Goal: Task Accomplishment & Management: Manage account settings

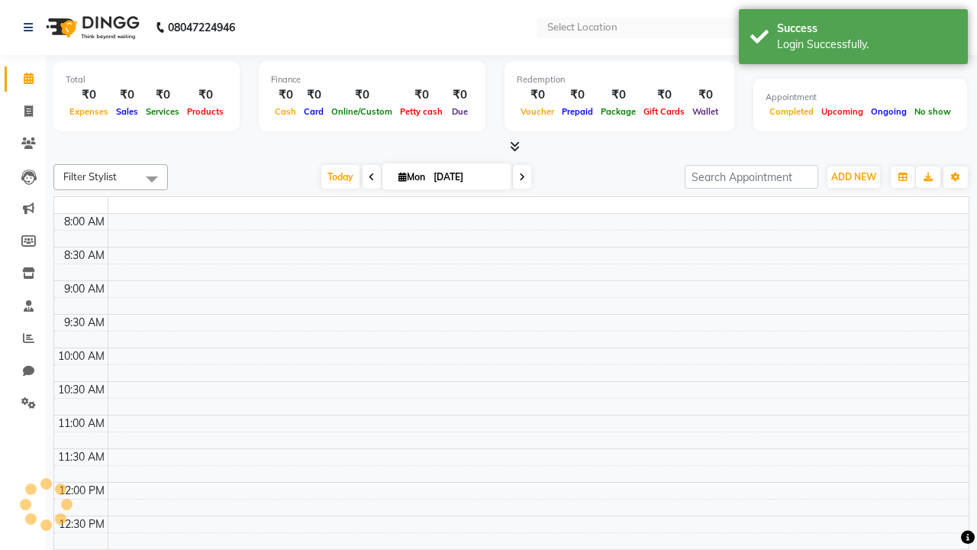
select select "en"
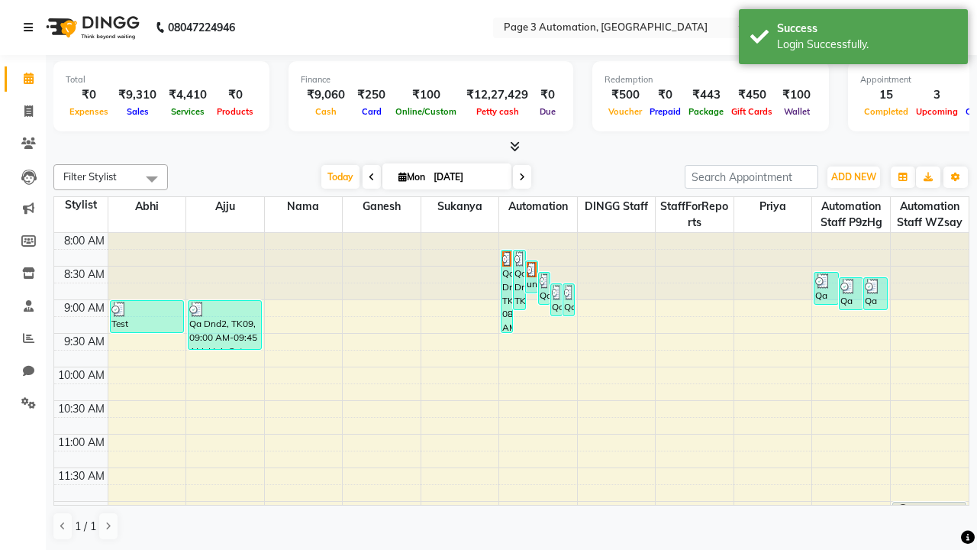
click at [31, 27] on icon at bounding box center [28, 27] width 9 height 11
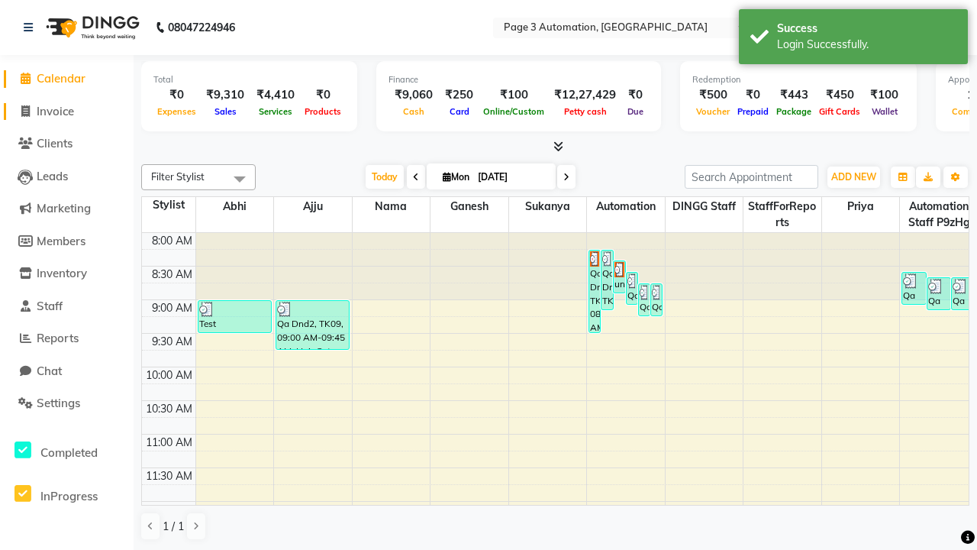
click at [66, 111] on span "Invoice" at bounding box center [55, 111] width 37 height 15
select select "service"
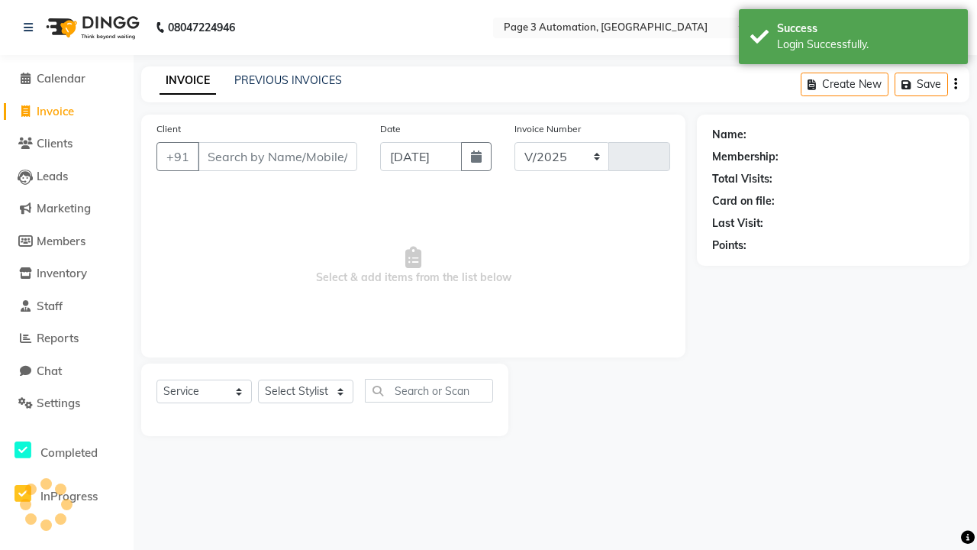
select select "2774"
type input "8707"
click at [31, 27] on icon at bounding box center [28, 27] width 9 height 11
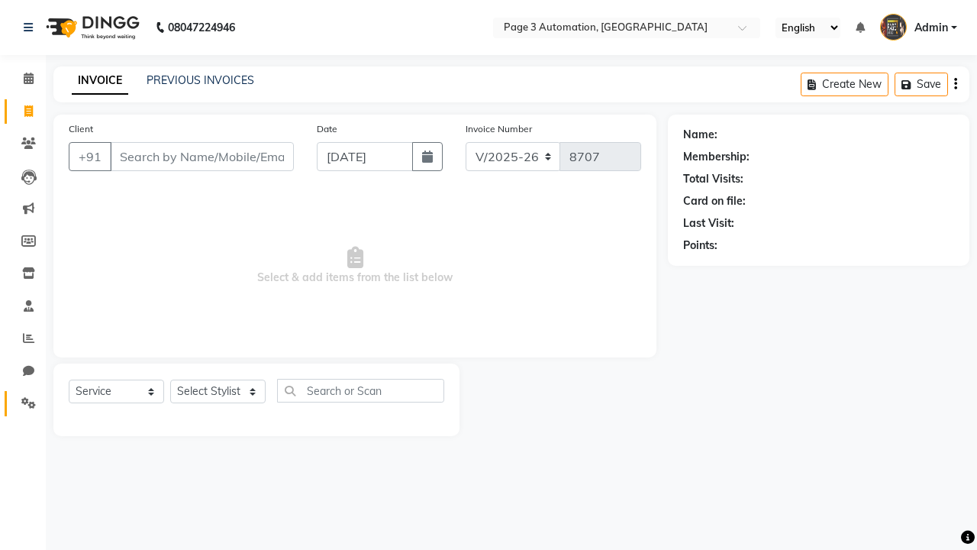
click at [23, 403] on icon at bounding box center [28, 402] width 15 height 11
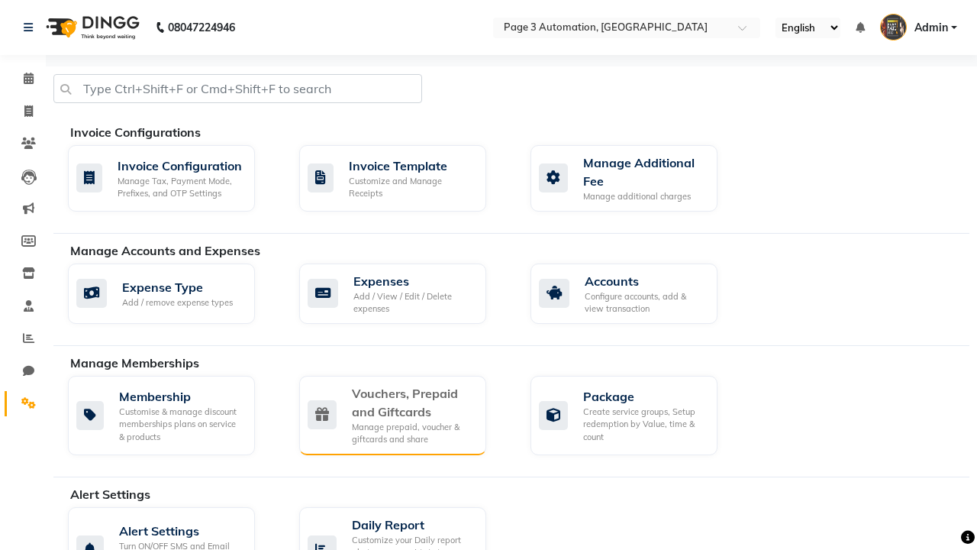
click at [412, 402] on div "Vouchers, Prepaid and Giftcards" at bounding box center [413, 402] width 122 height 37
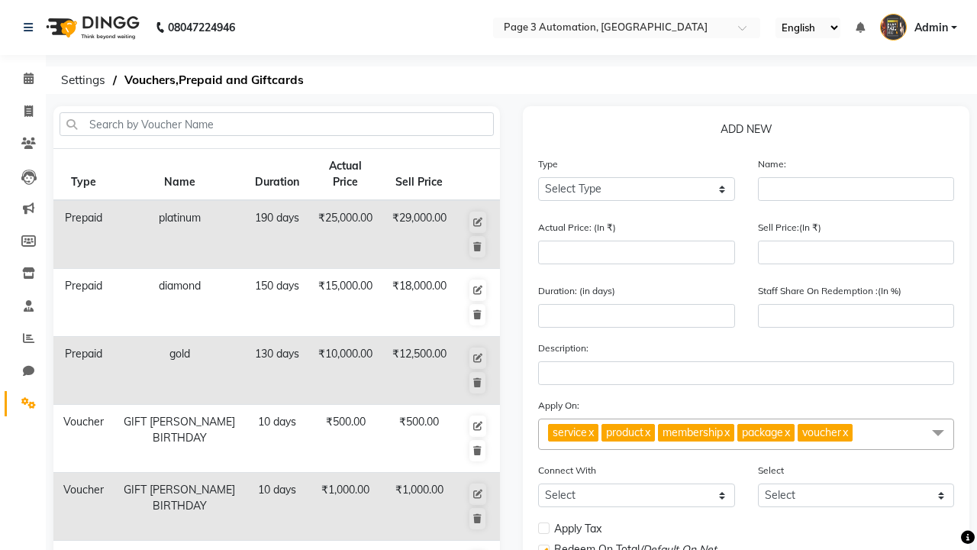
select select "P"
type input "Testing Prepaid DrB"
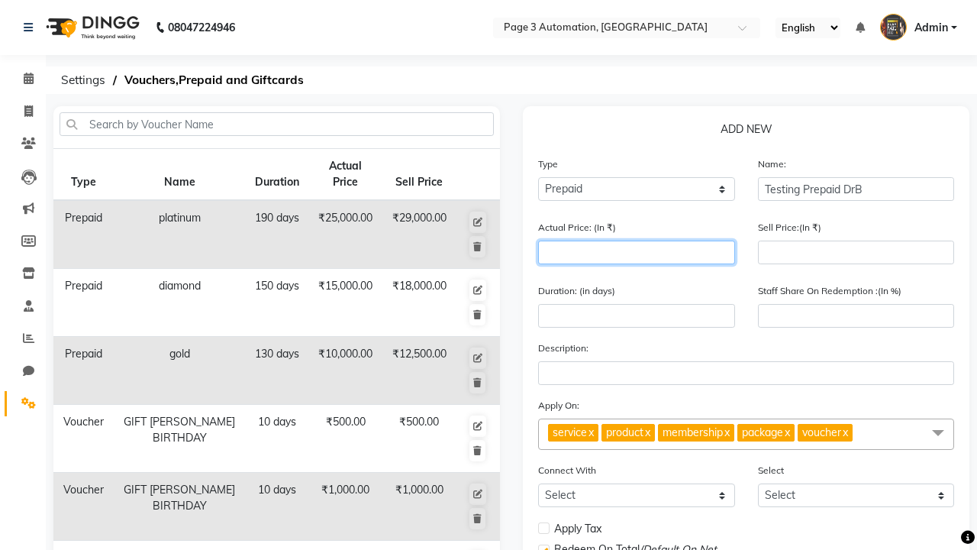
type input "1500"
type input "0"
type input "1500"
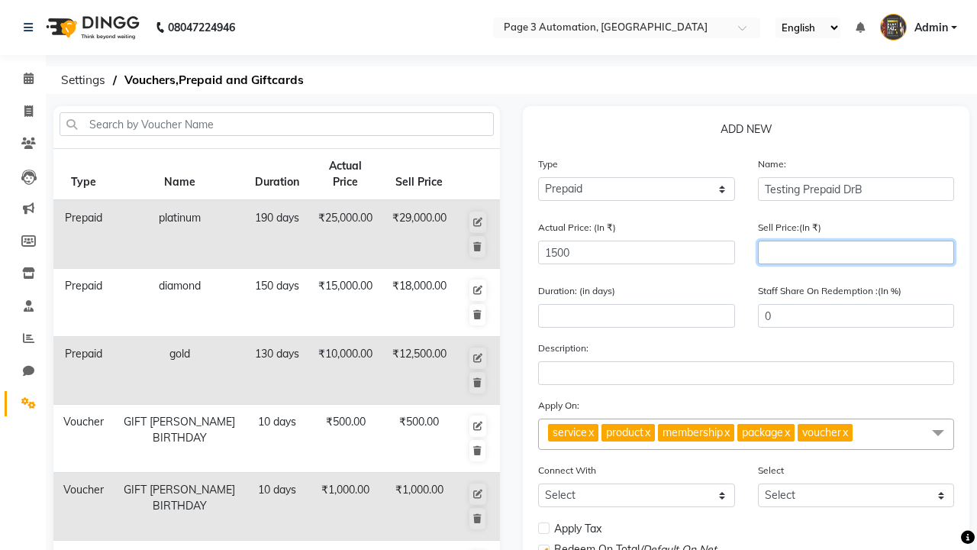
type input "1200"
type input "80"
type input "1200"
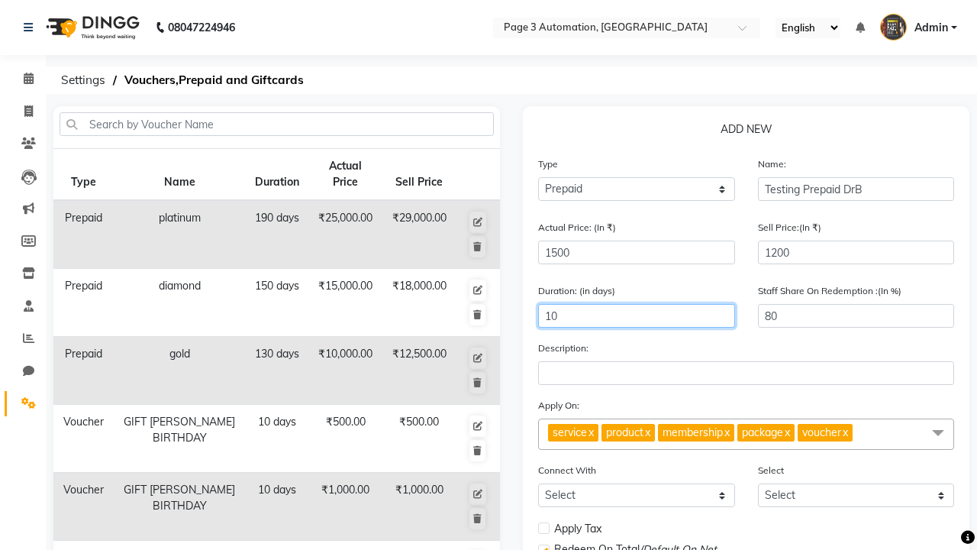
type input "10"
select select
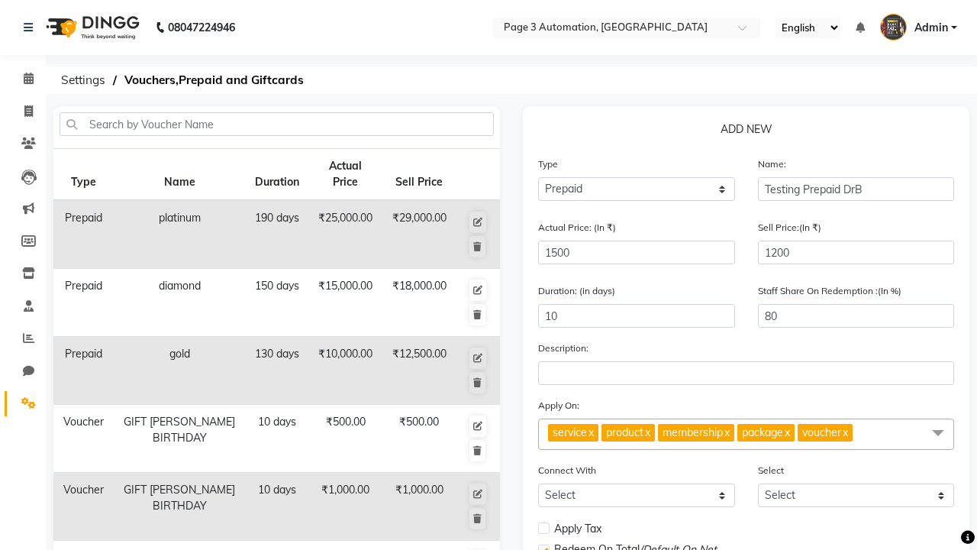
checkbox input "false"
checkbox input "true"
checkbox input "false"
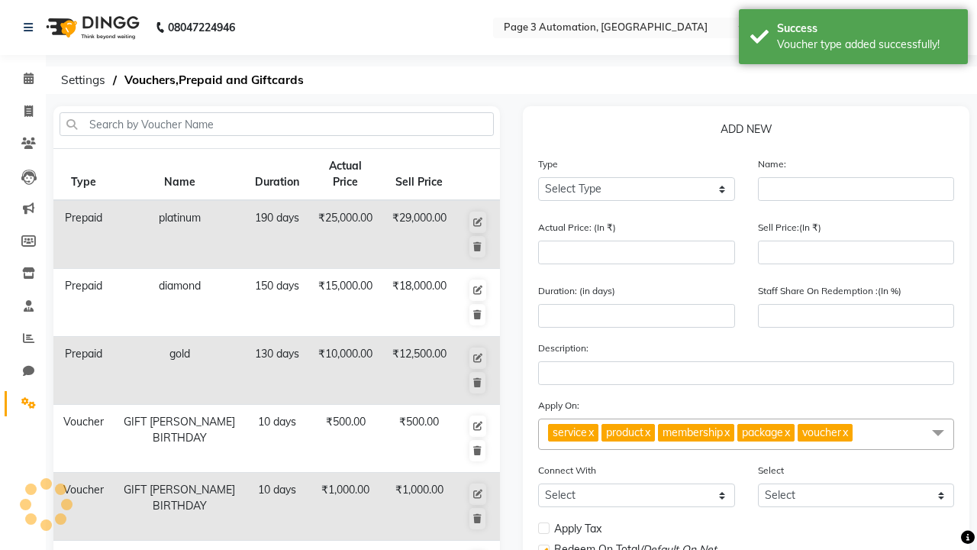
scroll to position [380, 0]
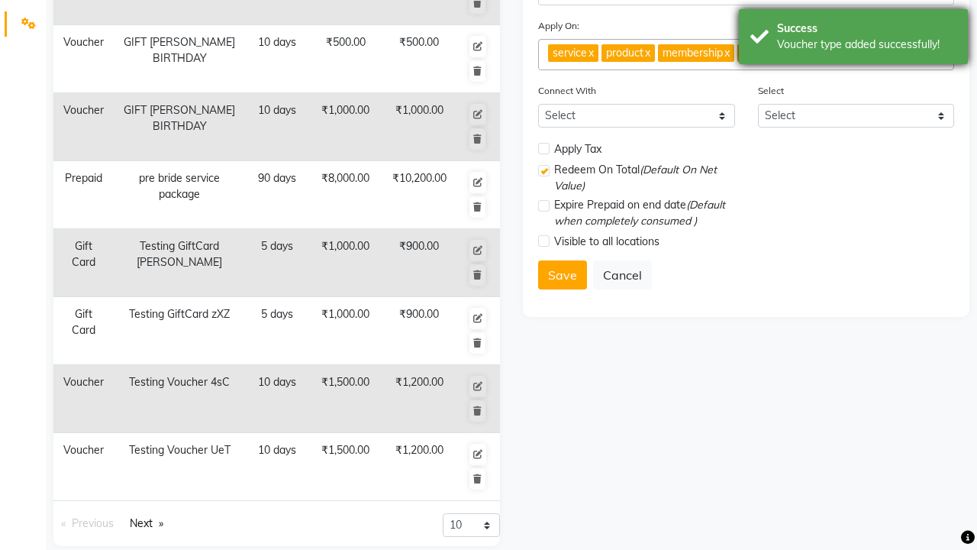
click at [854, 39] on div "Voucher type added successfully!" at bounding box center [866, 45] width 179 height 16
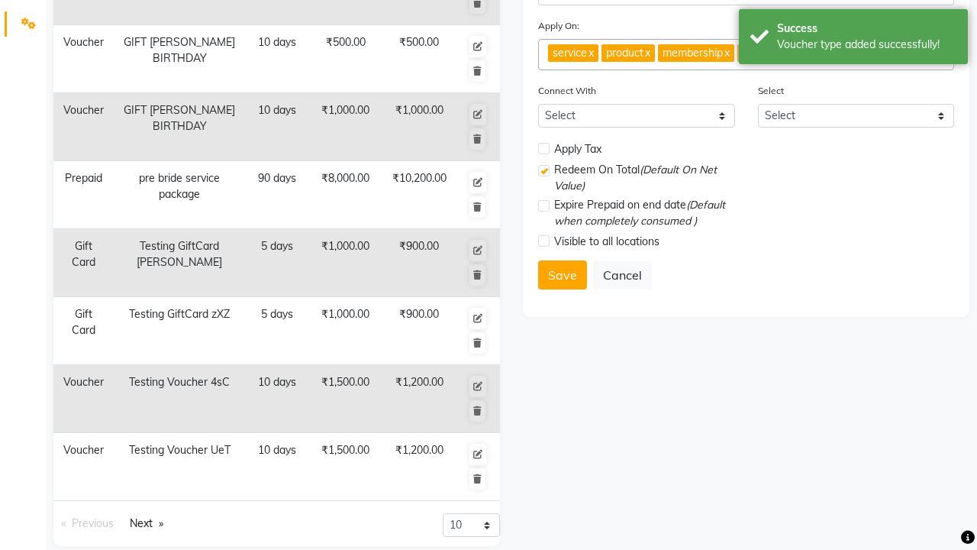
scroll to position [0, 0]
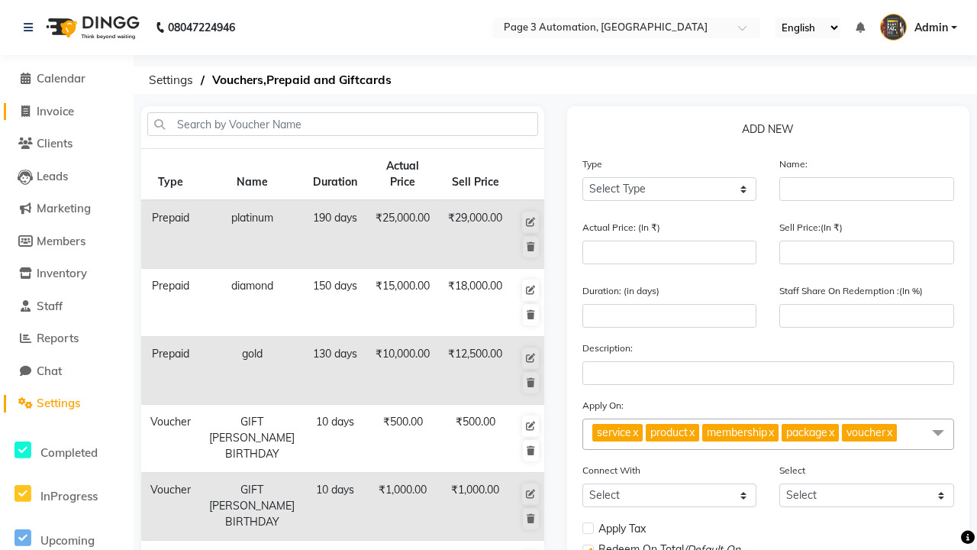
click at [66, 111] on span "Invoice" at bounding box center [55, 111] width 37 height 15
select select "2774"
select select "service"
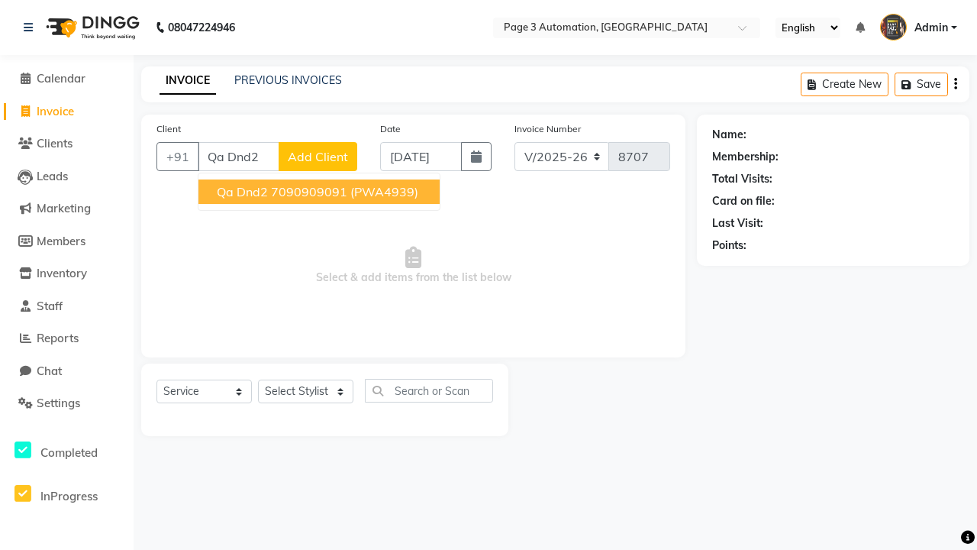
click at [321, 192] on ngb-highlight "7090909091" at bounding box center [309, 191] width 76 height 15
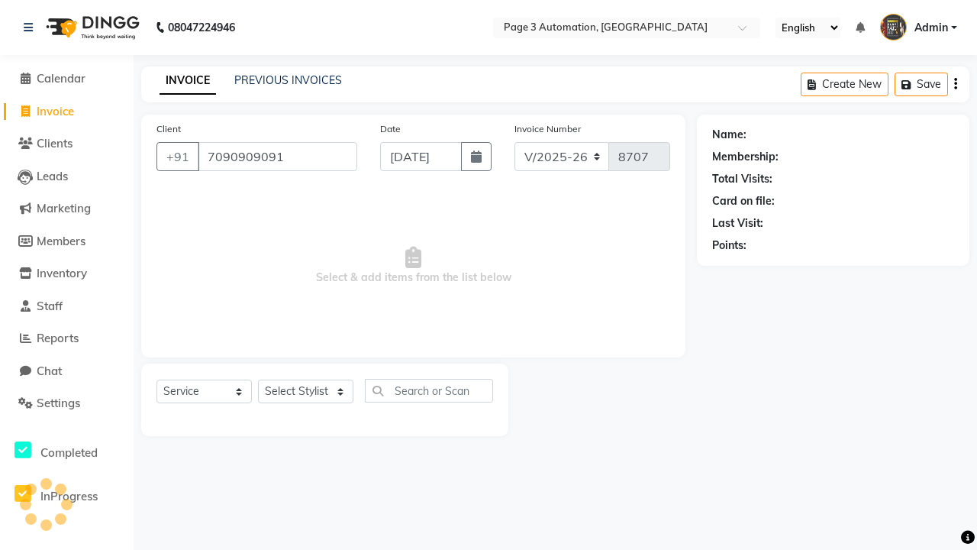
type input "7090909091"
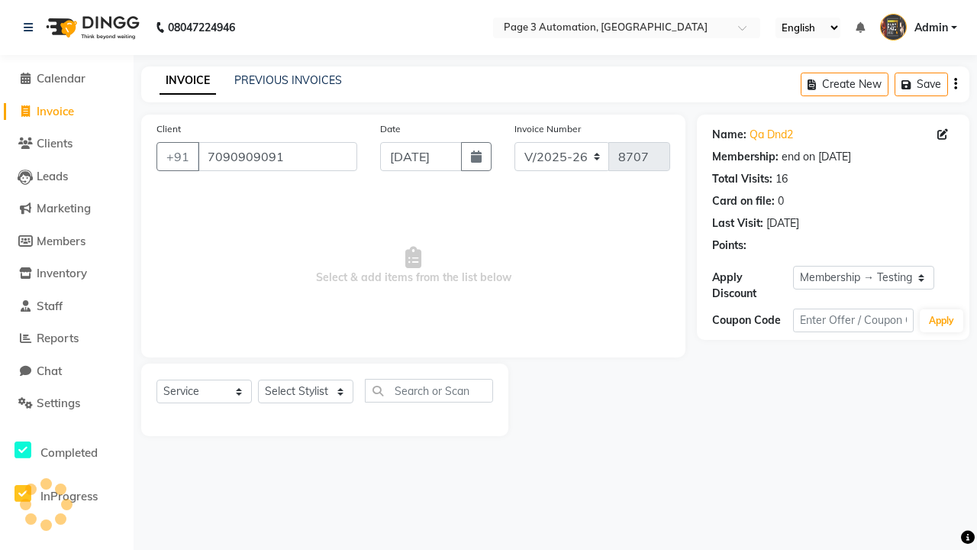
select select "0:"
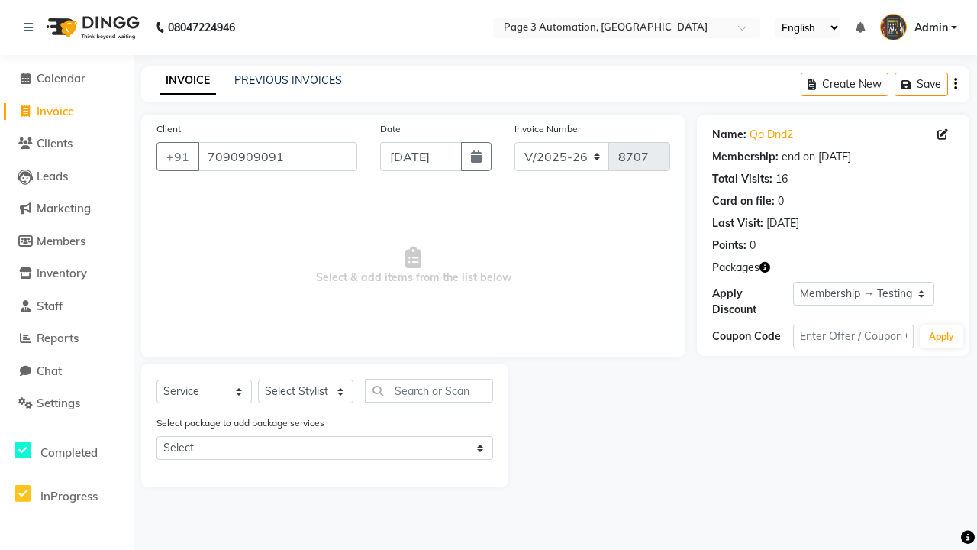
select select "P"
select select "71572"
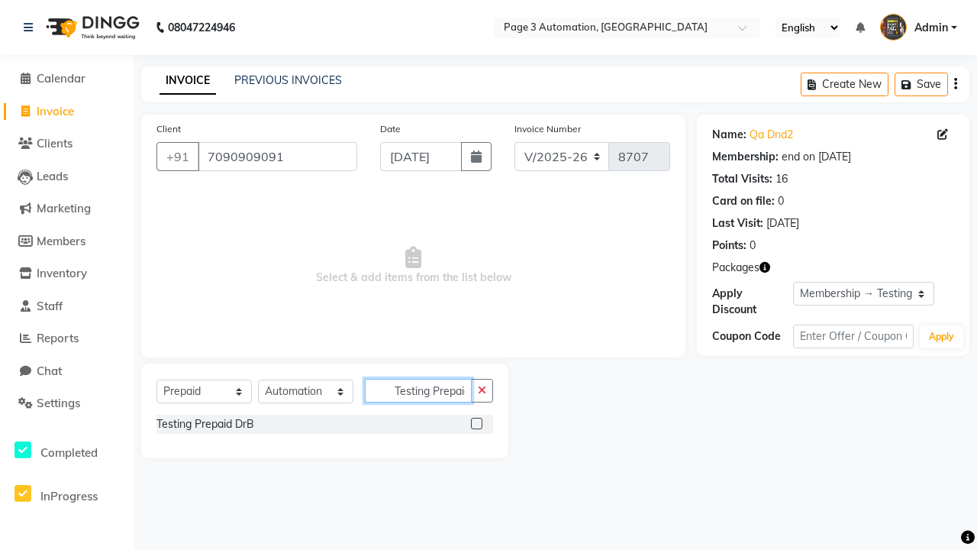
scroll to position [0, 6]
type input "Testing Prepaid DrB"
click at [477, 423] on label at bounding box center [476, 423] width 11 height 11
click at [477, 423] on input "checkbox" at bounding box center [476, 424] width 10 height 10
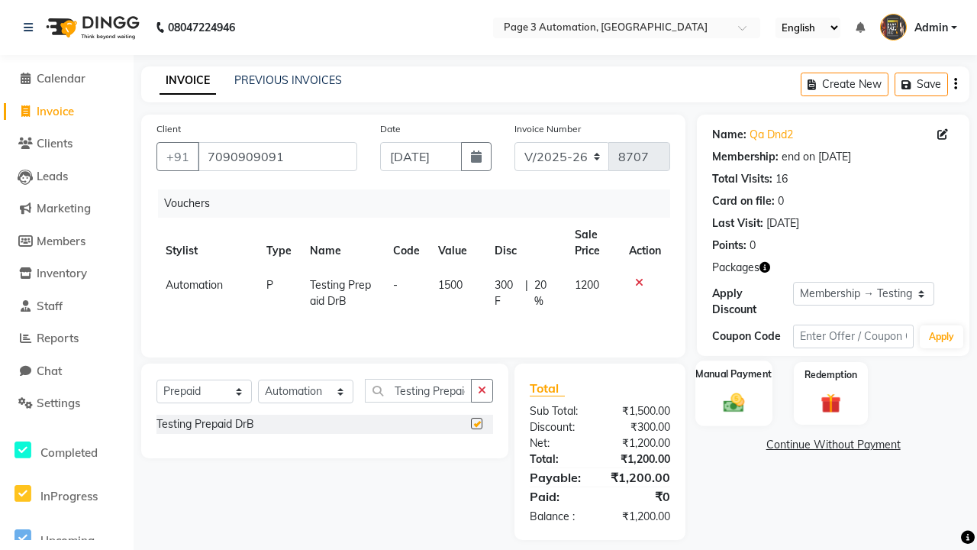
click at [734, 375] on label "Manual Payment" at bounding box center [734, 374] width 76 height 15
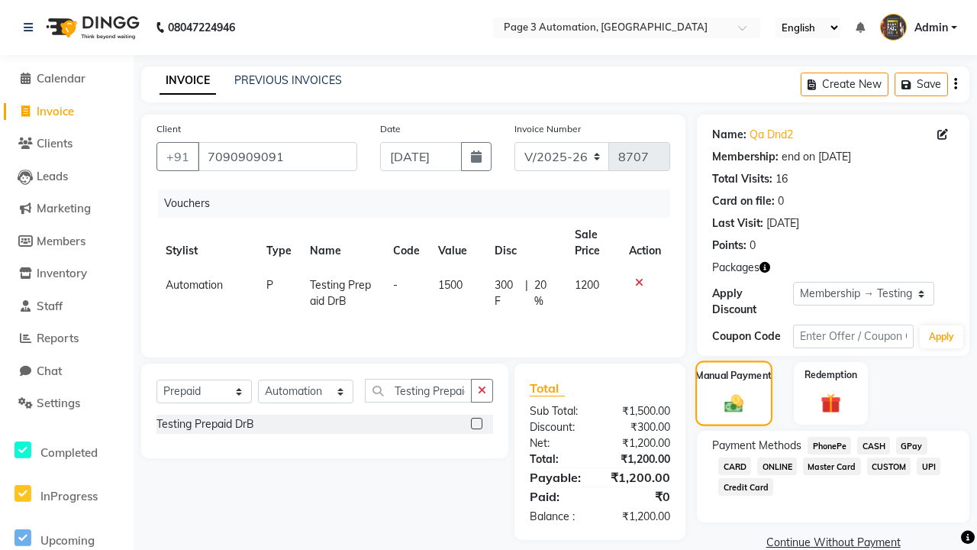
checkbox input "false"
click at [874, 445] on span "CASH" at bounding box center [874, 446] width 33 height 18
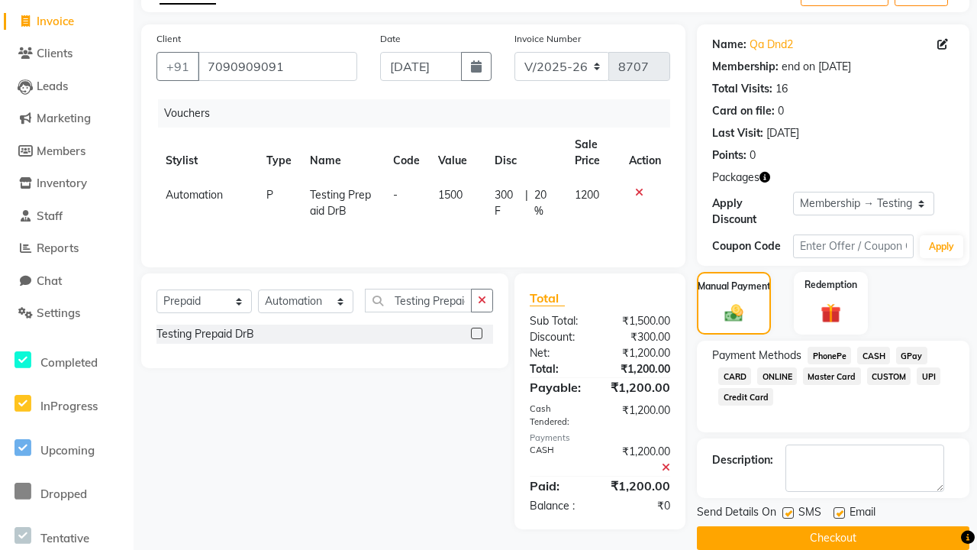
click at [788, 512] on label at bounding box center [788, 512] width 11 height 11
click at [788, 512] on input "checkbox" at bounding box center [788, 514] width 10 height 10
checkbox input "false"
click at [839, 512] on label at bounding box center [839, 512] width 11 height 11
click at [839, 512] on input "checkbox" at bounding box center [839, 514] width 10 height 10
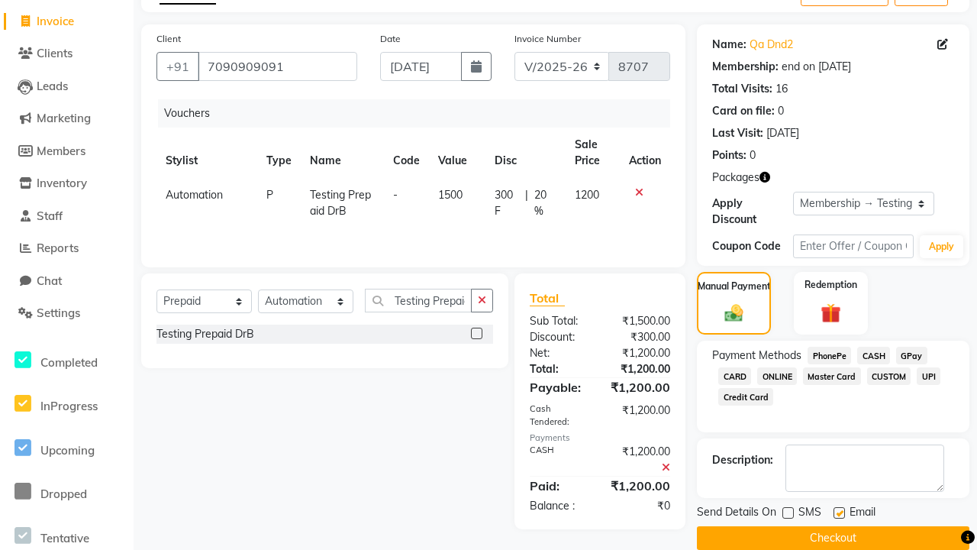
checkbox input "false"
click at [833, 538] on button "Checkout" at bounding box center [833, 538] width 273 height 24
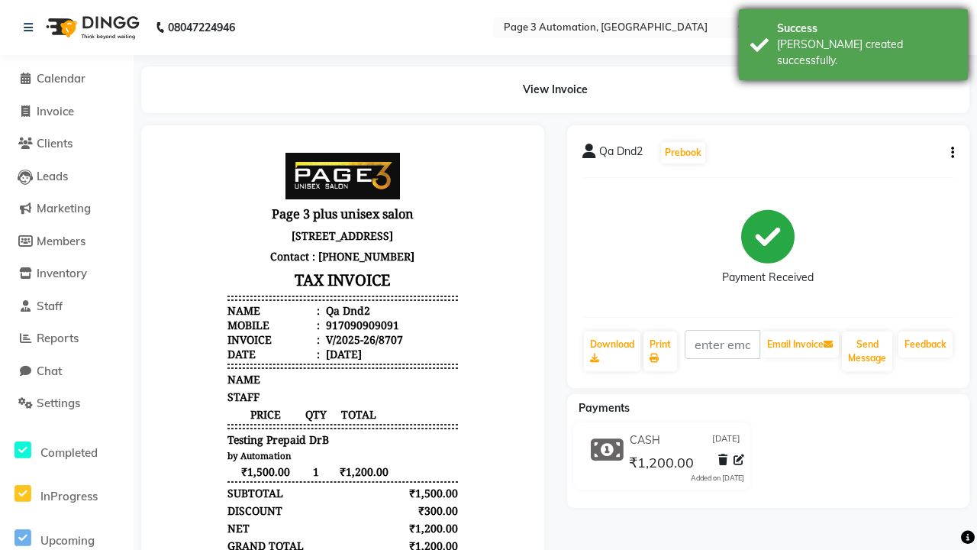
click at [854, 39] on div "[PERSON_NAME] created successfully." at bounding box center [866, 53] width 179 height 32
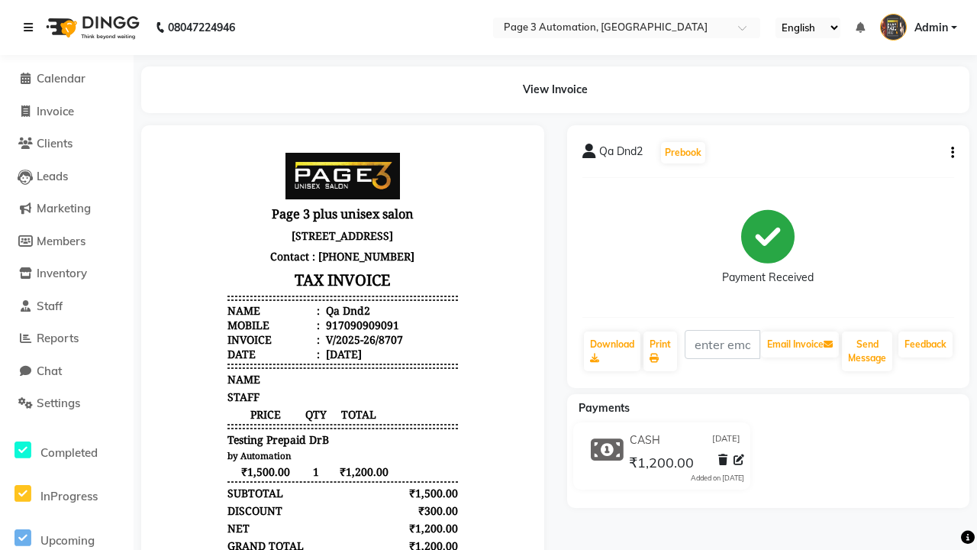
click at [31, 27] on icon at bounding box center [28, 27] width 9 height 11
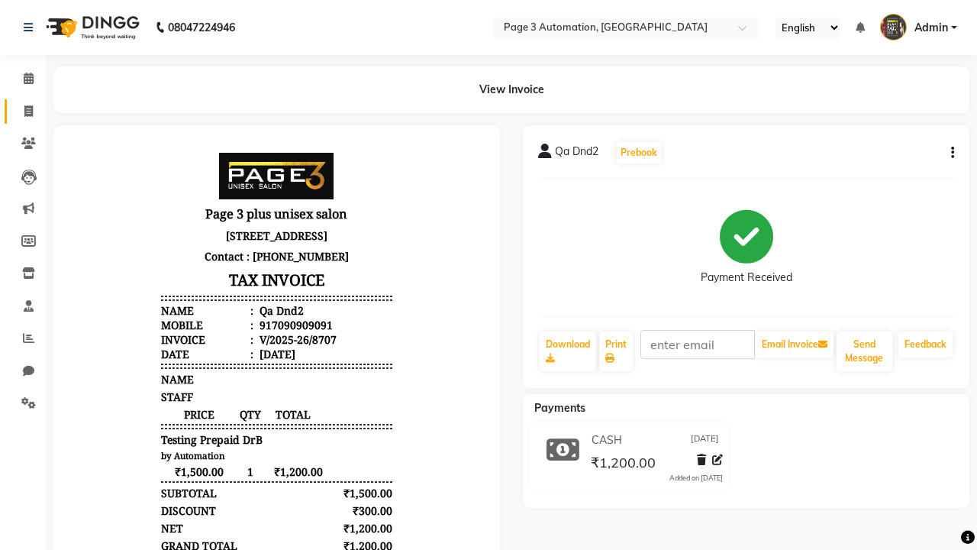
click at [23, 111] on span at bounding box center [28, 112] width 27 height 18
select select "service"
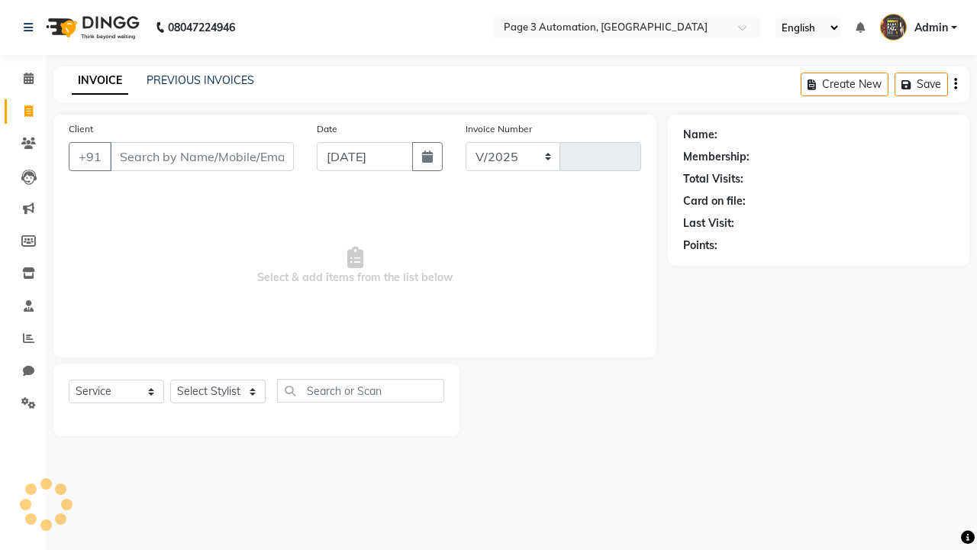
select select "2774"
type input "8708"
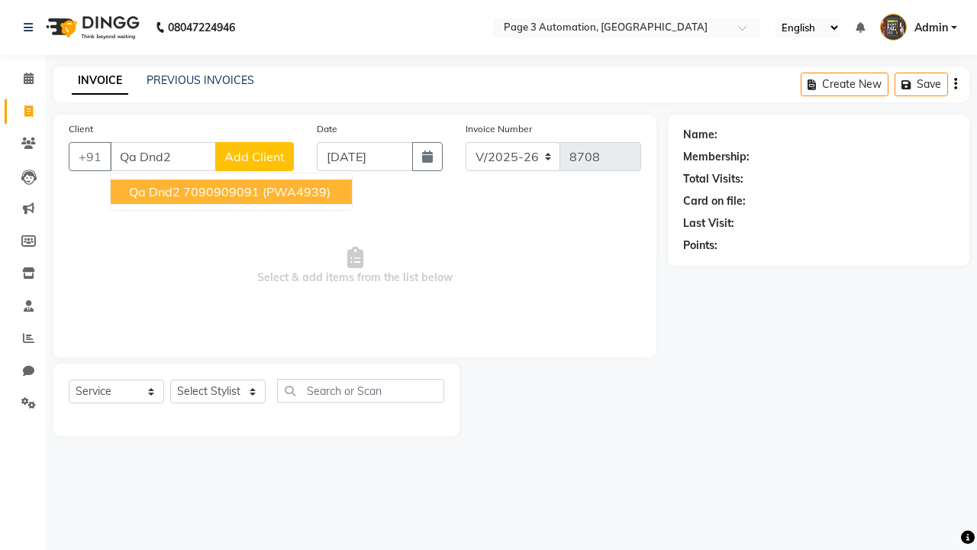
click at [233, 192] on ngb-highlight "7090909091" at bounding box center [221, 191] width 76 height 15
type input "7090909091"
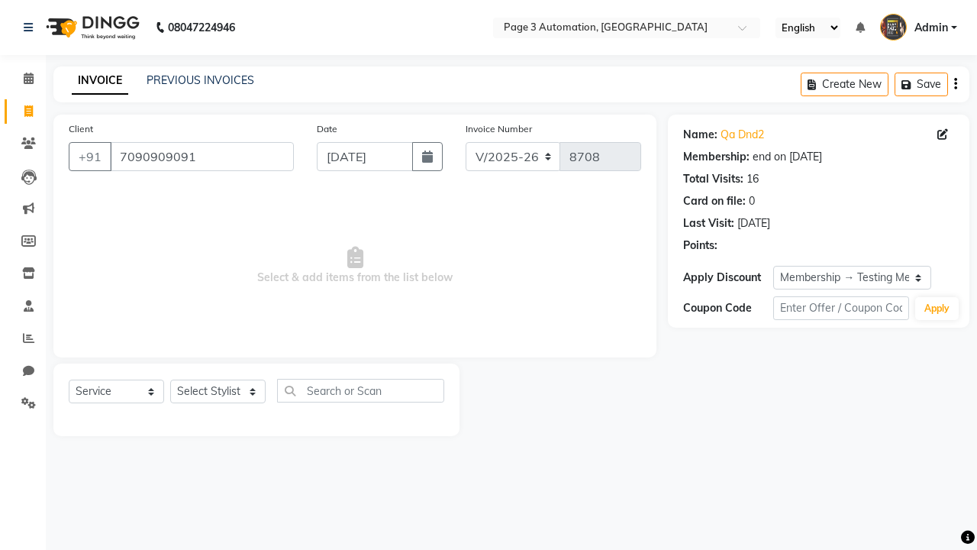
select select "0:"
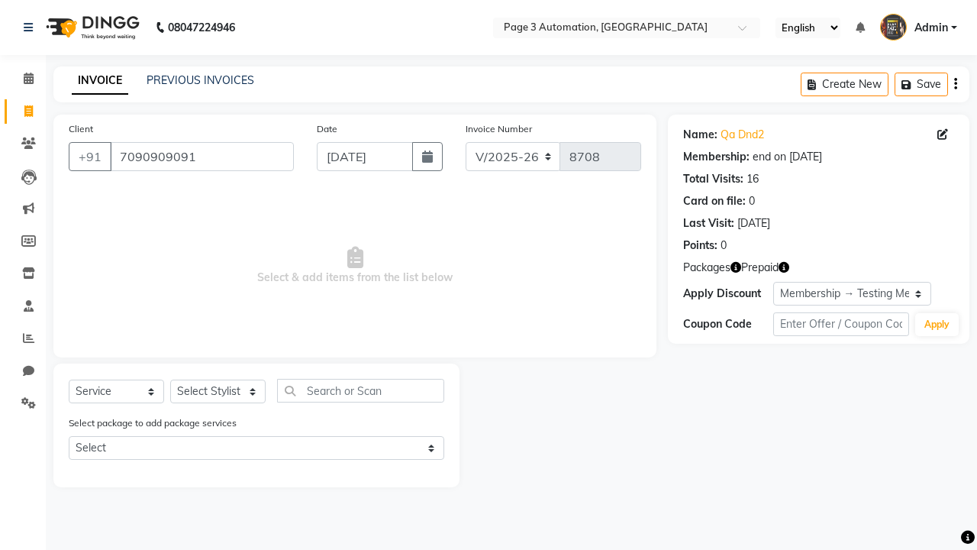
select select "71572"
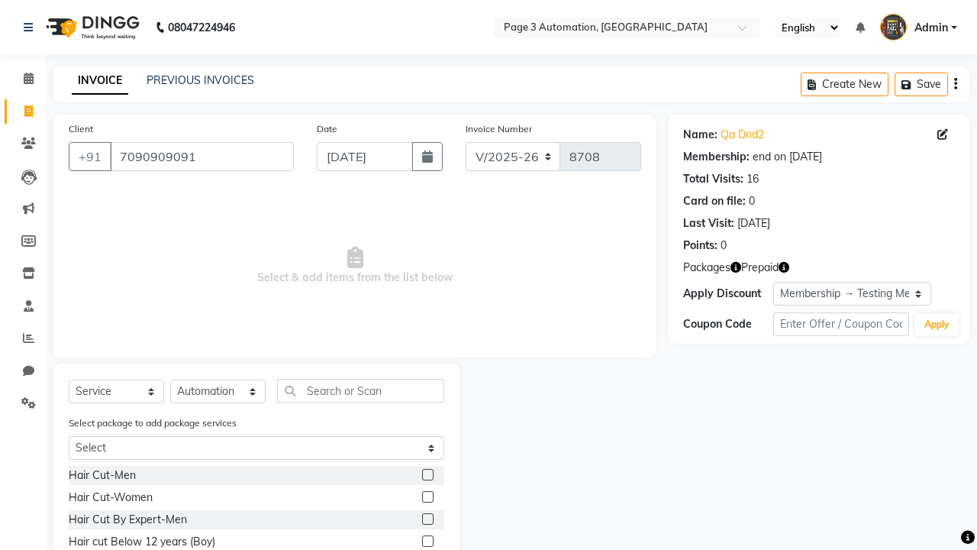
click at [427, 519] on label at bounding box center [427, 518] width 11 height 11
click at [427, 519] on input "checkbox" at bounding box center [427, 520] width 10 height 10
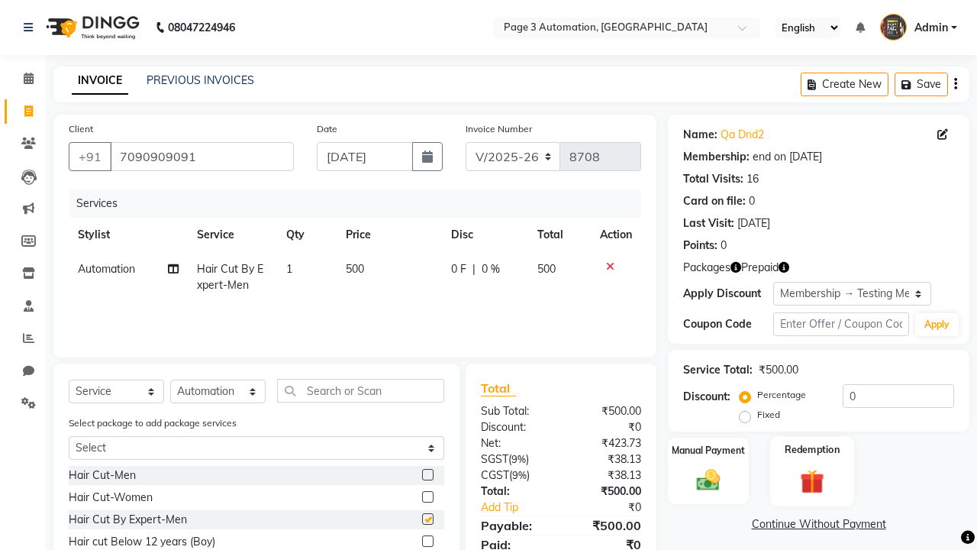
click at [813, 450] on label "Redemption" at bounding box center [812, 449] width 55 height 15
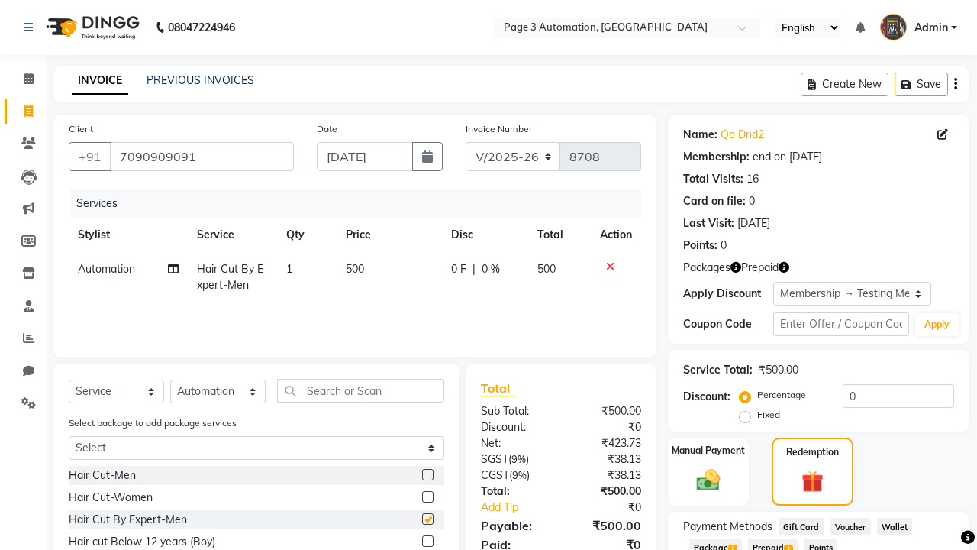
click at [777, 541] on span "Prepaid 1" at bounding box center [773, 547] width 50 height 18
checkbox input "false"
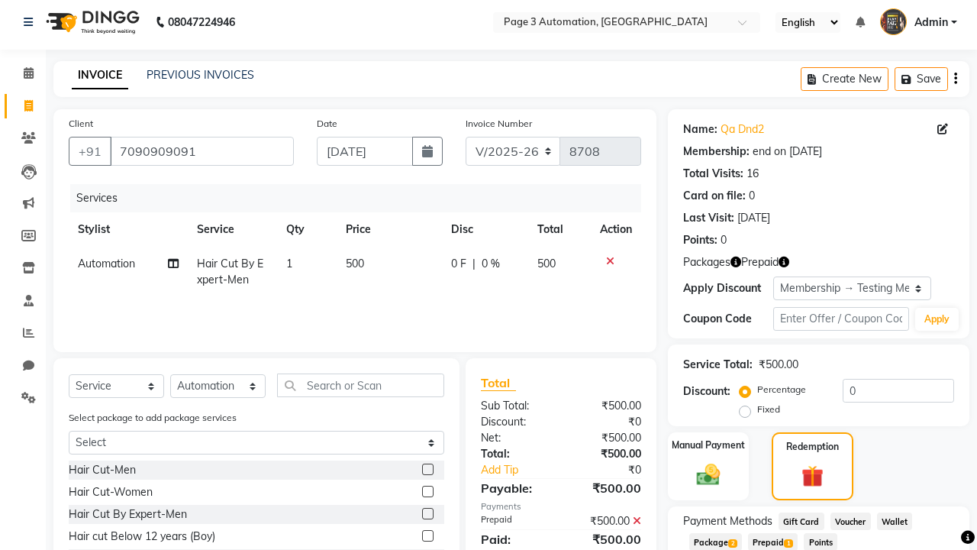
scroll to position [141, 0]
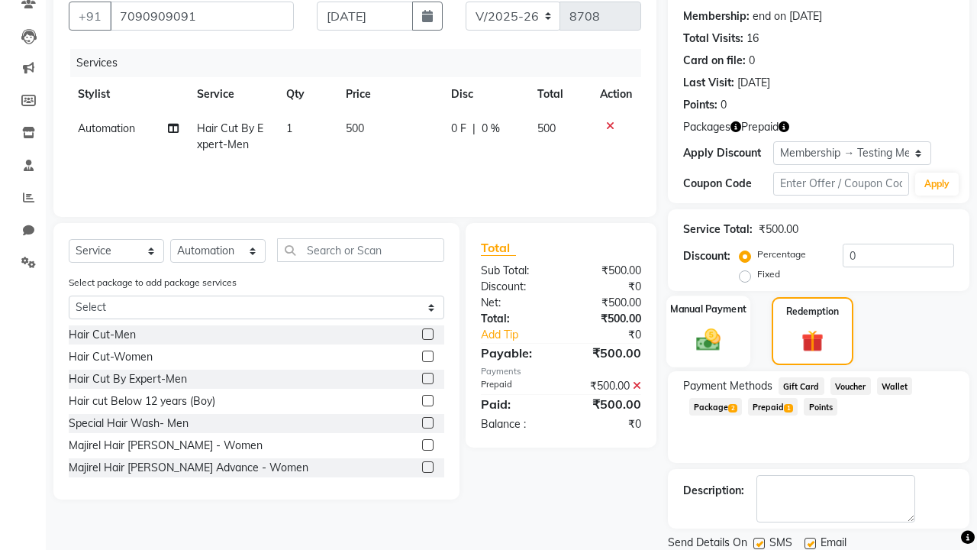
click at [709, 309] on label "Manual Payment" at bounding box center [708, 309] width 76 height 15
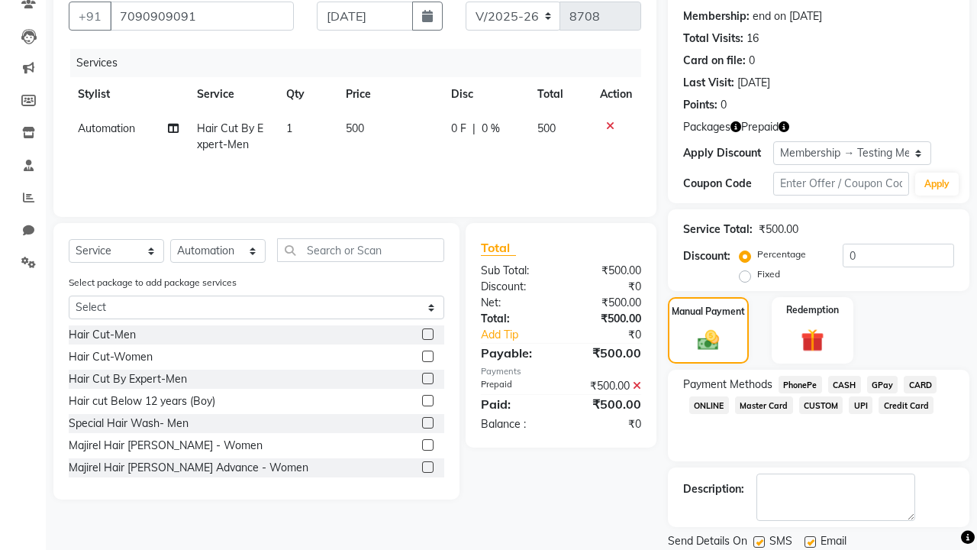
click at [845, 384] on span "CASH" at bounding box center [845, 385] width 33 height 18
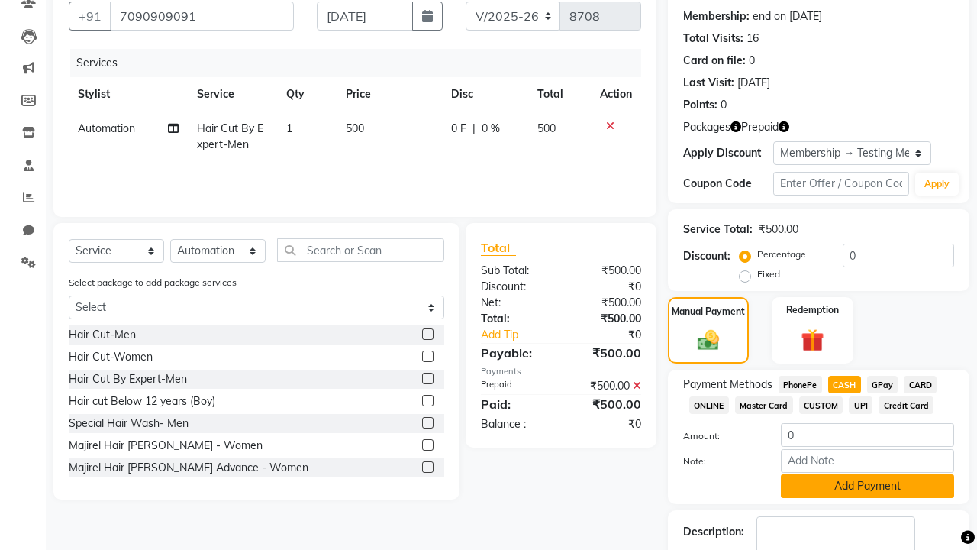
click at [868, 486] on button "Add Payment" at bounding box center [867, 486] width 173 height 24
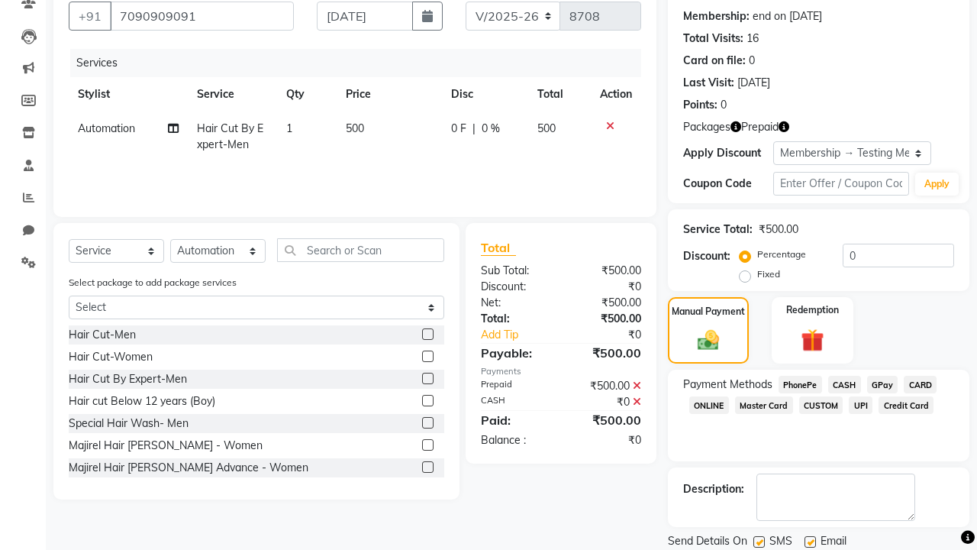
click at [759, 541] on label at bounding box center [759, 541] width 11 height 11
click at [759, 541] on input "checkbox" at bounding box center [759, 543] width 10 height 10
checkbox input "false"
click at [810, 541] on label at bounding box center [810, 541] width 11 height 11
click at [810, 541] on input "checkbox" at bounding box center [810, 543] width 10 height 10
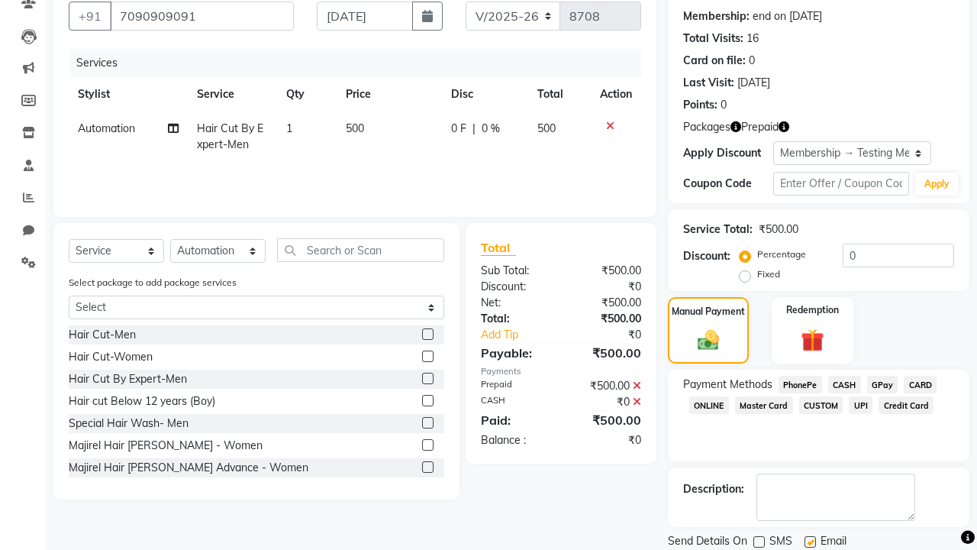
checkbox input "false"
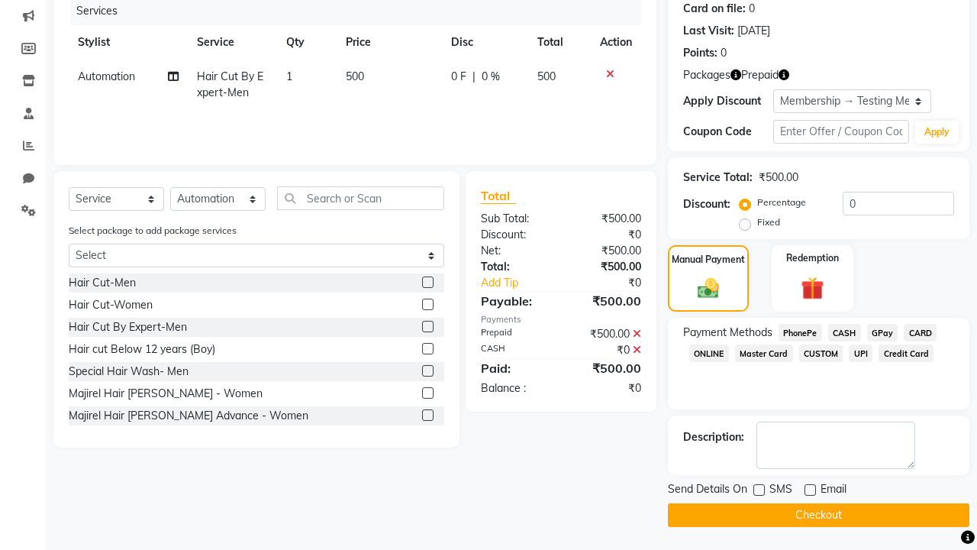
click at [819, 515] on button "Checkout" at bounding box center [819, 515] width 302 height 24
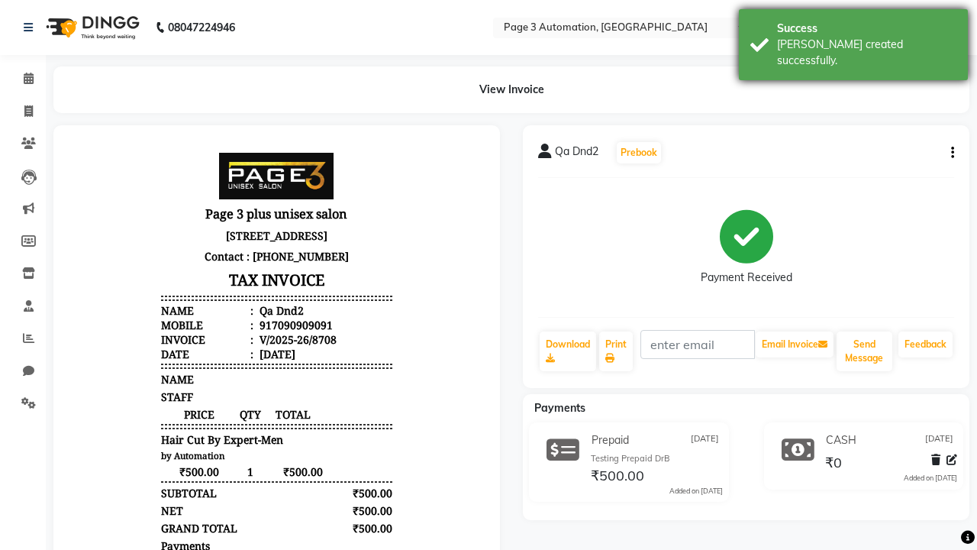
click at [854, 39] on div "[PERSON_NAME] created successfully." at bounding box center [866, 53] width 179 height 32
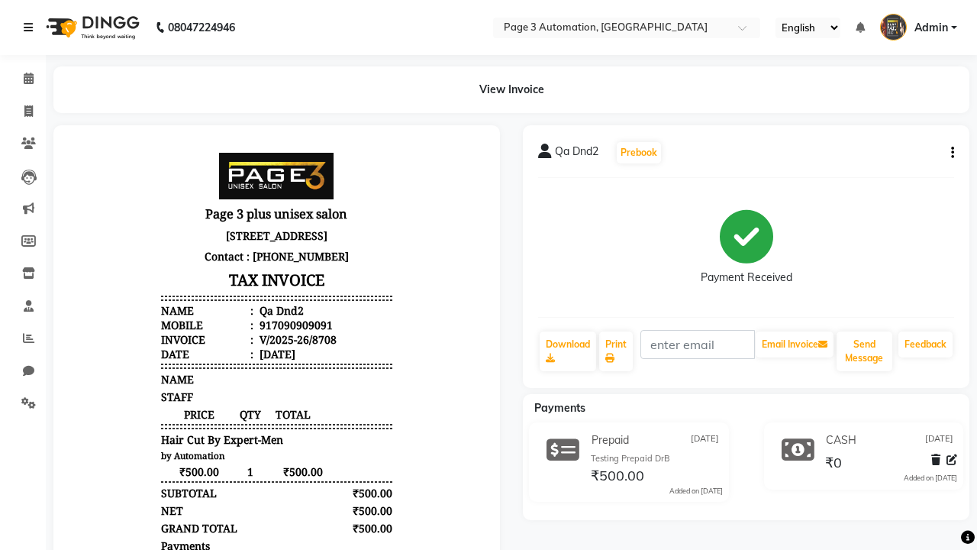
click at [31, 27] on icon at bounding box center [28, 27] width 9 height 11
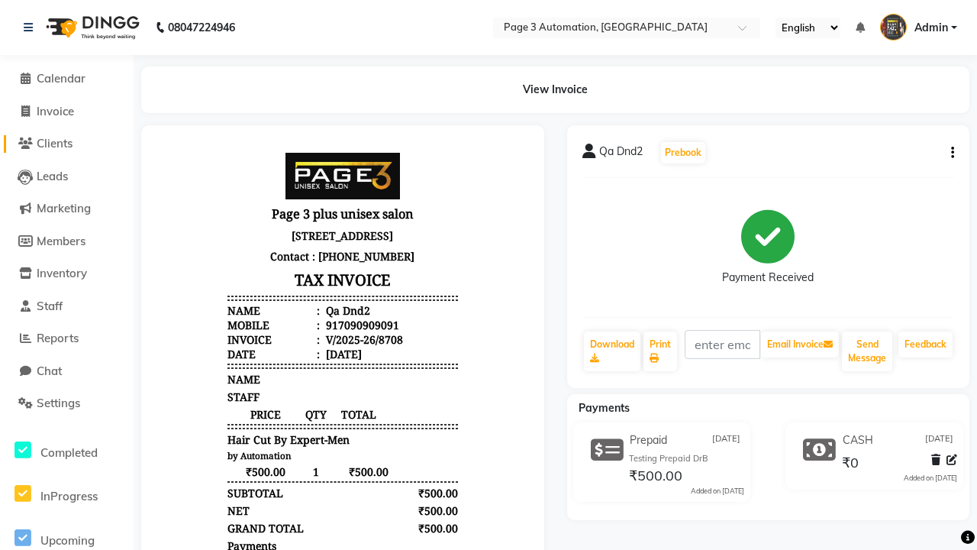
click at [66, 144] on span "Clients" at bounding box center [55, 143] width 36 height 15
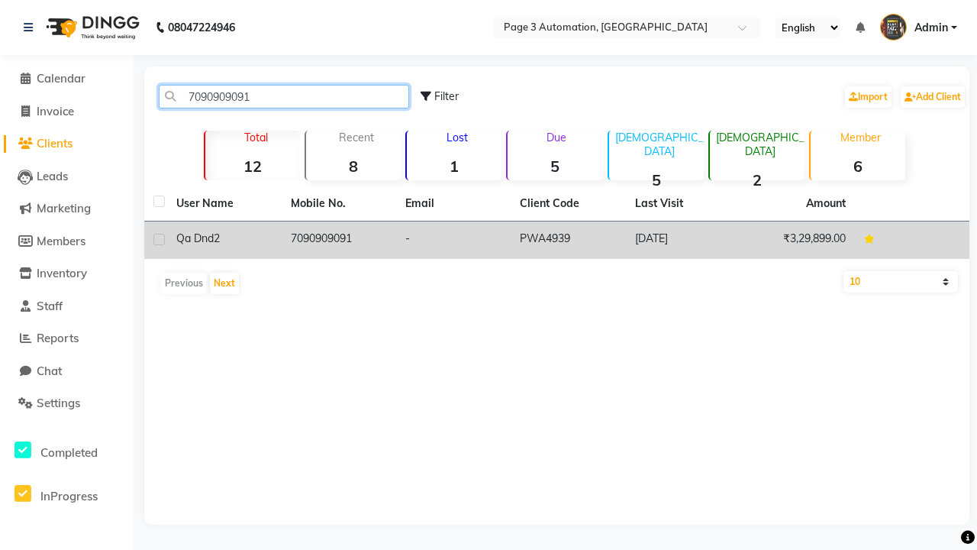
type input "7090909091"
click at [339, 240] on td "7090909091" at bounding box center [339, 239] width 115 height 37
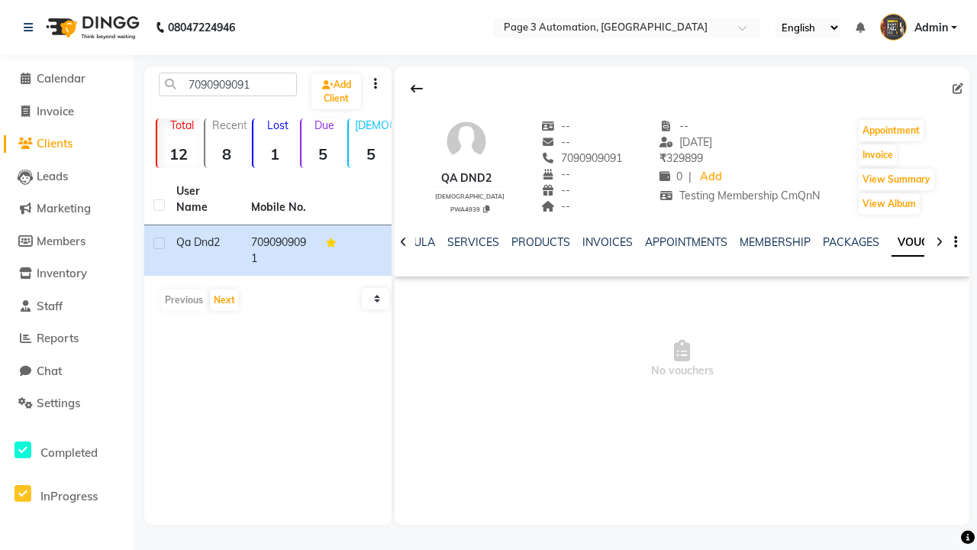
scroll to position [0, 351]
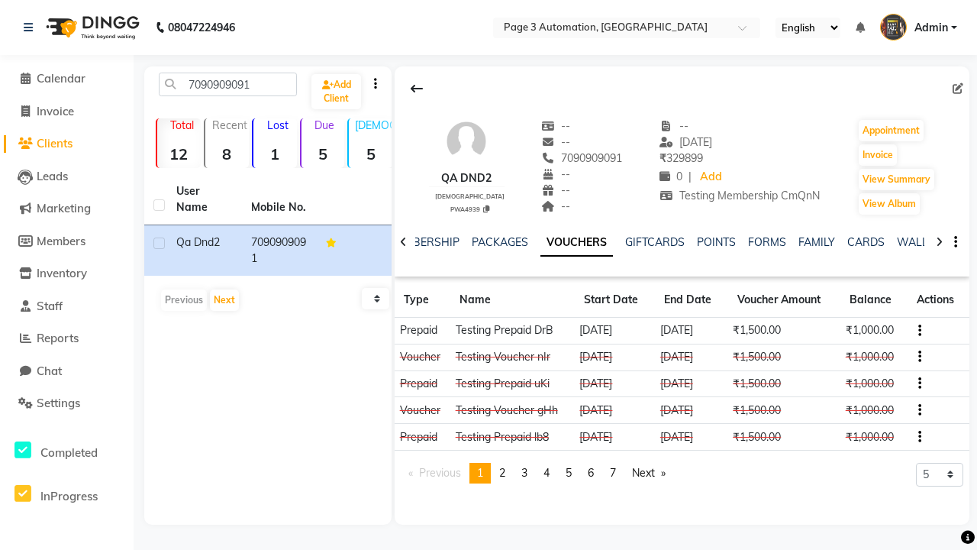
click at [918, 330] on button "button" at bounding box center [917, 330] width 9 height 16
click at [850, 329] on div "Edit" at bounding box center [850, 329] width 95 height 19
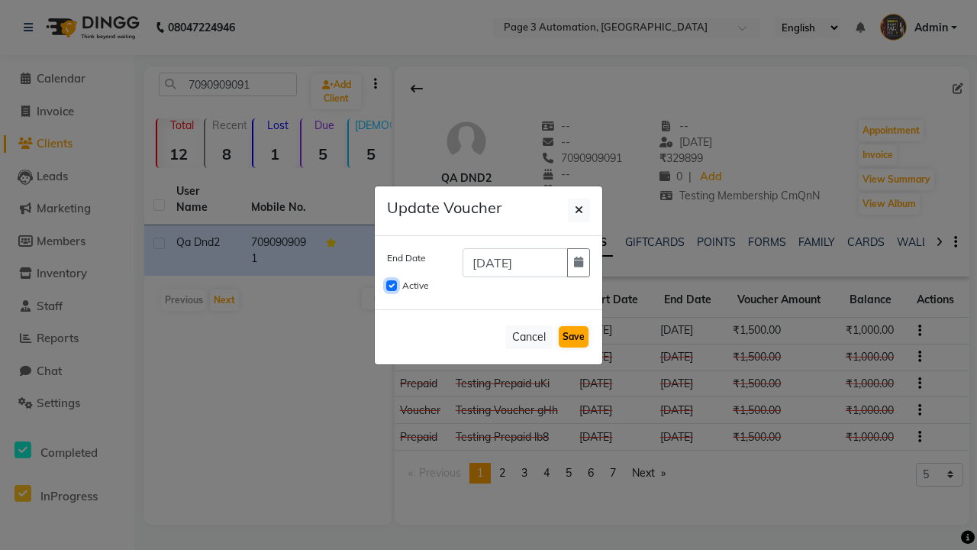
click at [392, 286] on input "Active" at bounding box center [391, 285] width 11 height 11
checkbox input "false"
click at [574, 337] on button "Save" at bounding box center [574, 336] width 30 height 21
checkbox input "false"
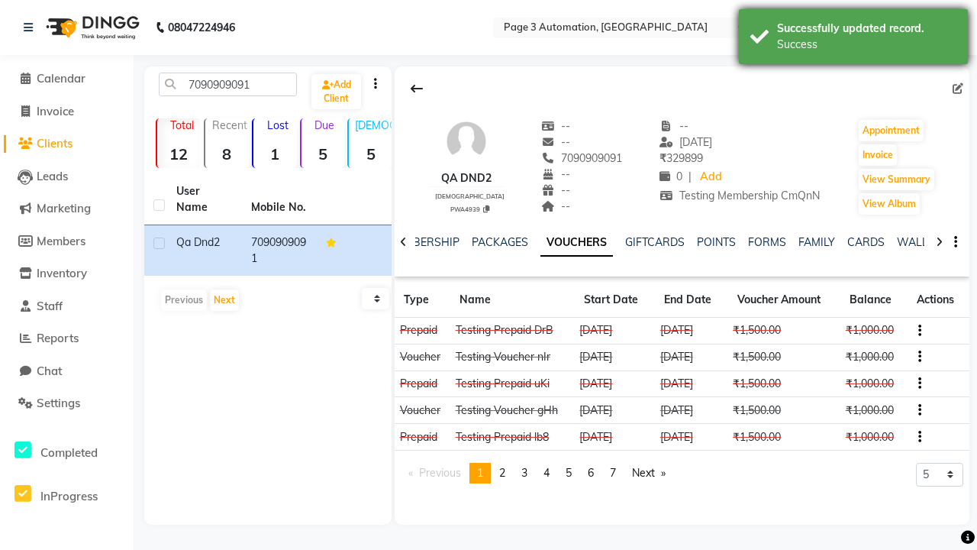
click at [854, 39] on div "Success" at bounding box center [866, 45] width 179 height 16
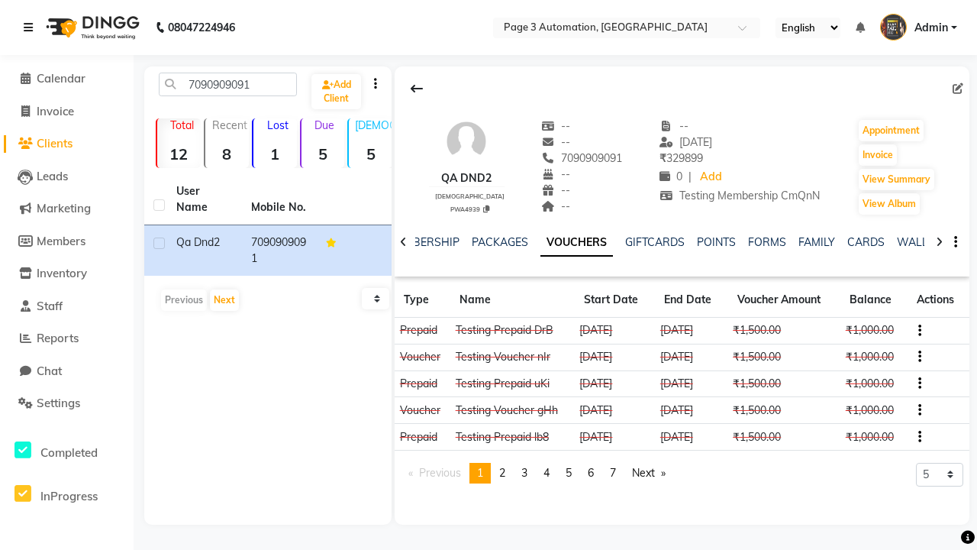
click at [31, 27] on icon at bounding box center [28, 27] width 9 height 11
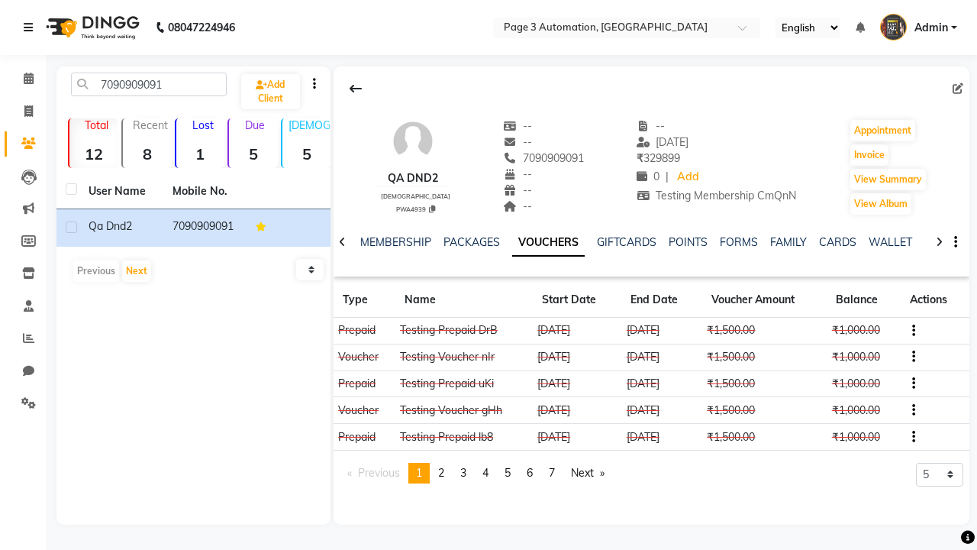
scroll to position [0, 318]
click at [23, 403] on icon at bounding box center [28, 402] width 15 height 11
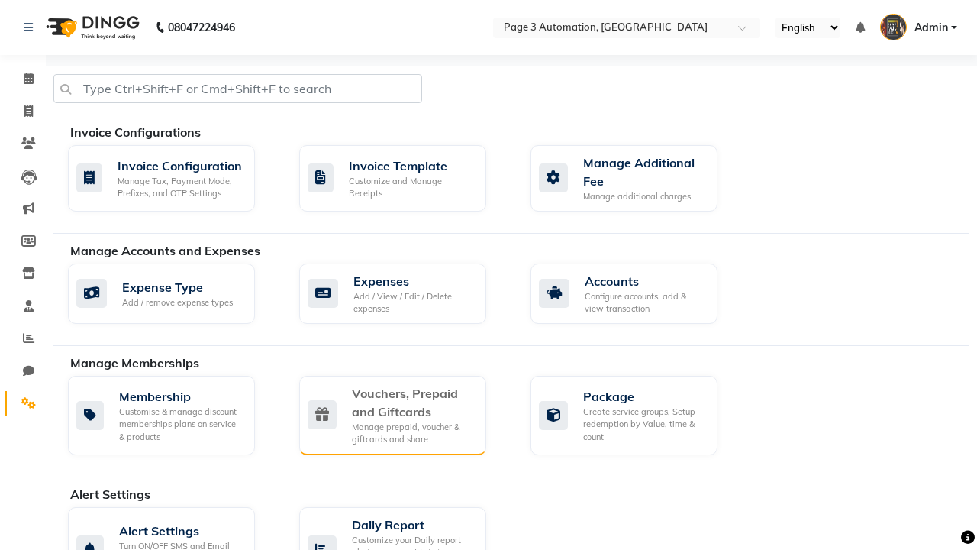
click at [412, 402] on div "Vouchers, Prepaid and Giftcards" at bounding box center [413, 402] width 122 height 37
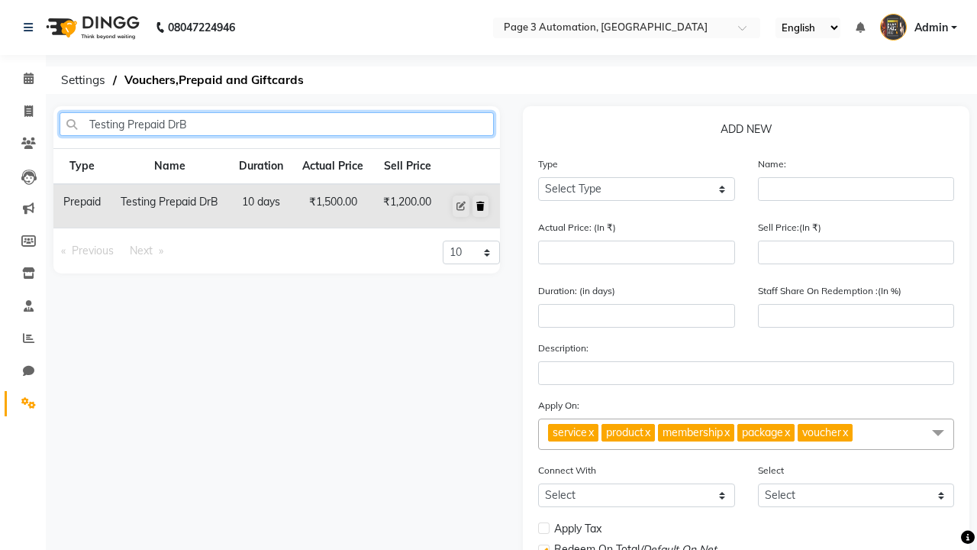
type input "Testing Prepaid DrB"
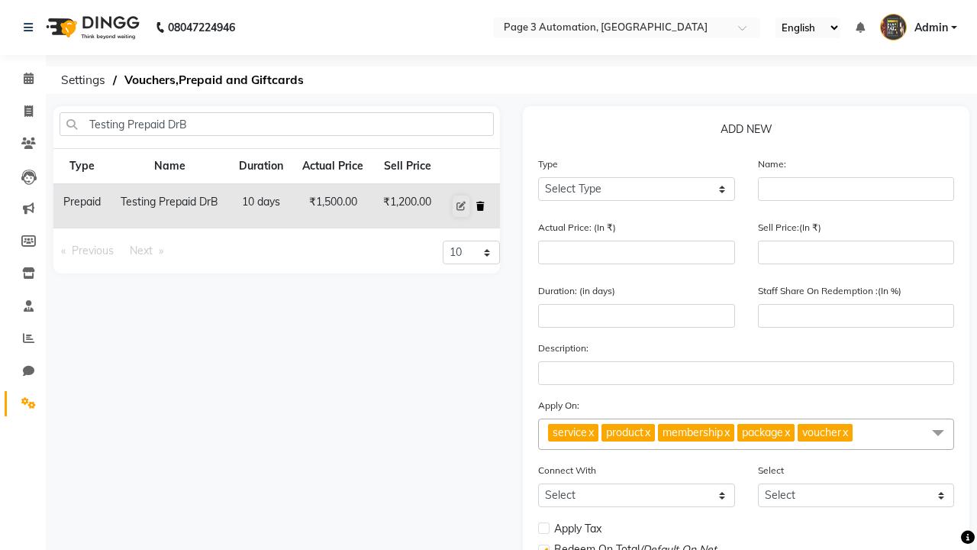
click at [480, 206] on icon at bounding box center [481, 206] width 8 height 9
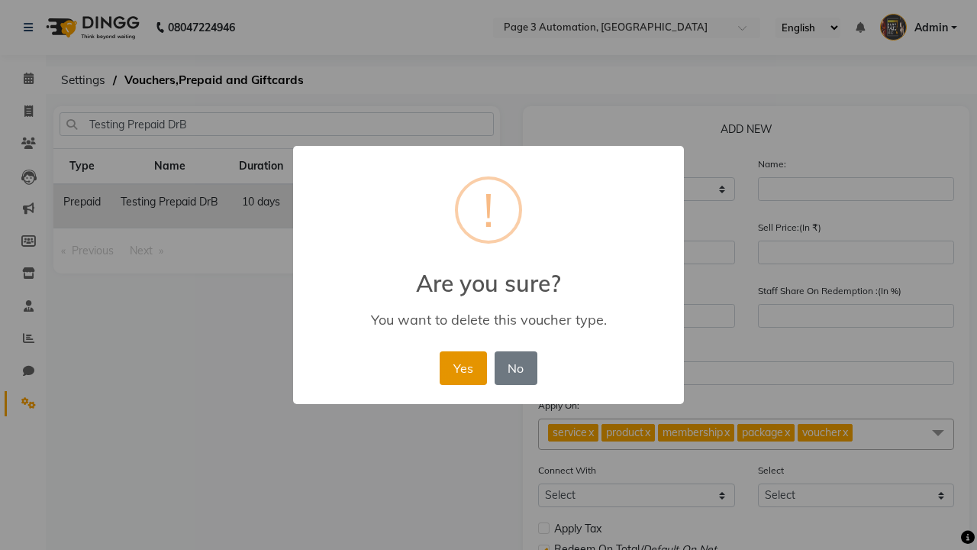
click at [463, 367] on button "Yes" at bounding box center [463, 368] width 47 height 34
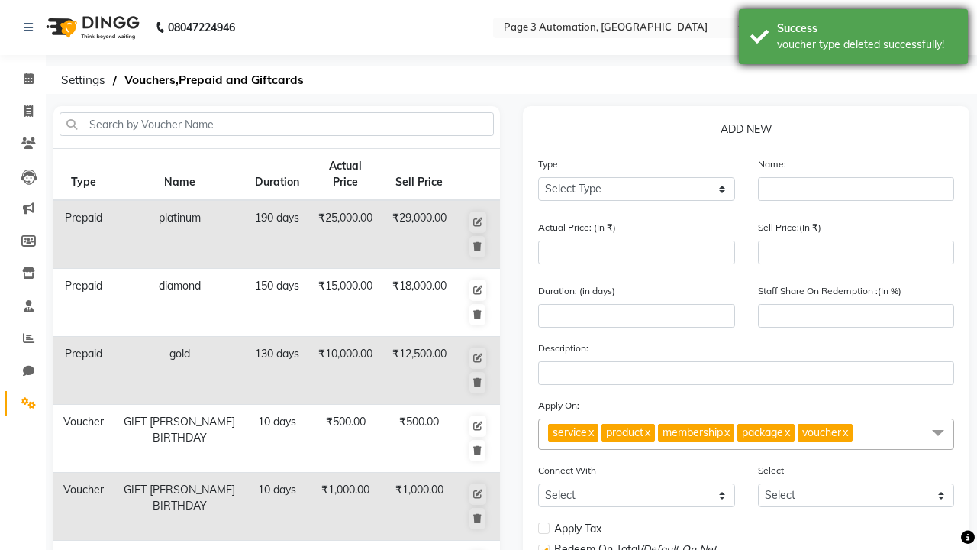
click at [854, 39] on div "voucher type deleted successfully!" at bounding box center [866, 45] width 179 height 16
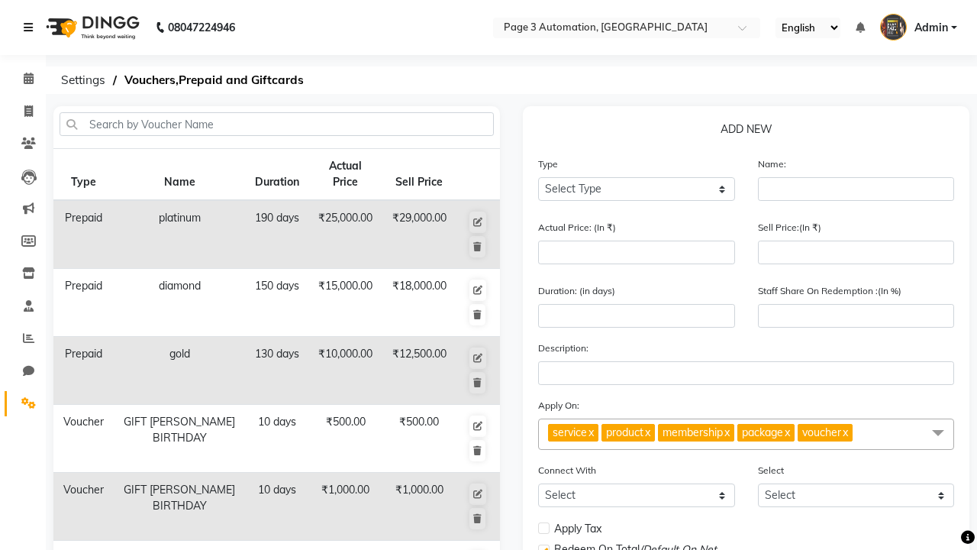
click at [31, 27] on icon at bounding box center [28, 27] width 9 height 11
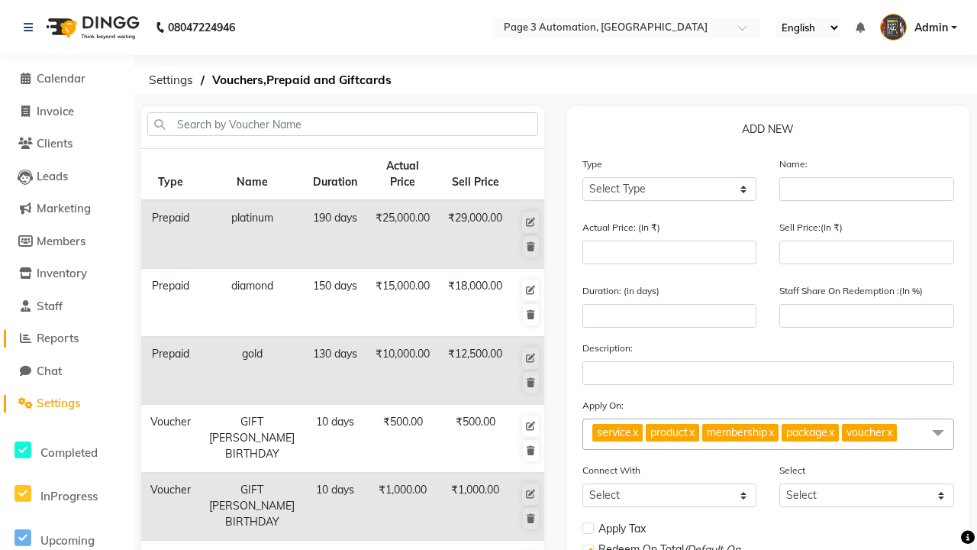
click at [66, 338] on span "Reports" at bounding box center [58, 338] width 42 height 15
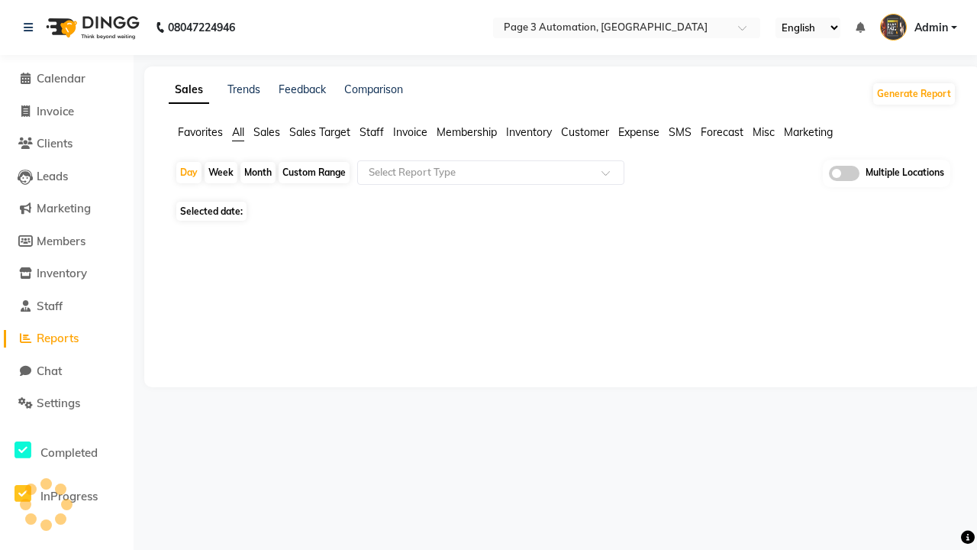
type input "Invoice"
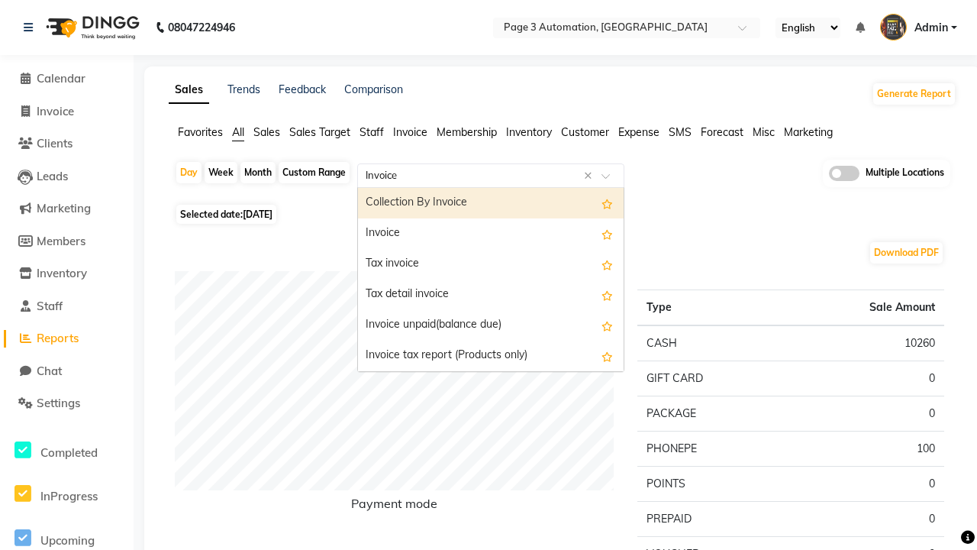
click at [491, 234] on div "Invoice" at bounding box center [491, 233] width 266 height 31
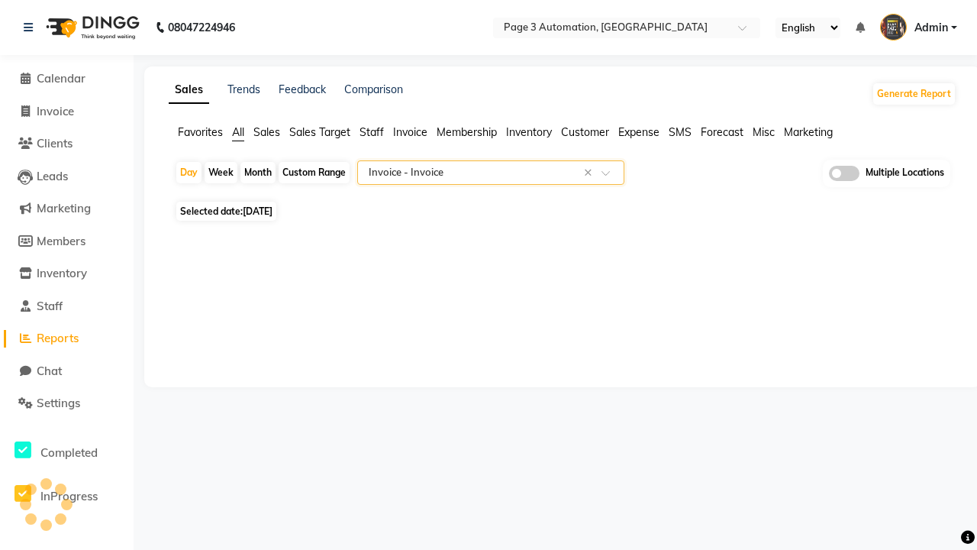
select select "full_report"
select select "csv"
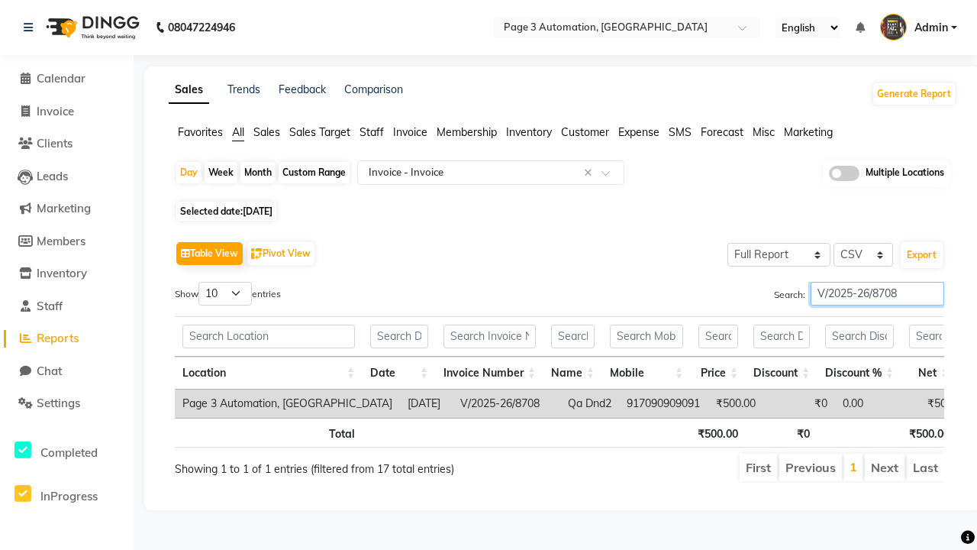
type input "V/2025-26/8708"
click at [919, 27] on span "Admin" at bounding box center [932, 28] width 34 height 16
